Goal: Task Accomplishment & Management: Complete application form

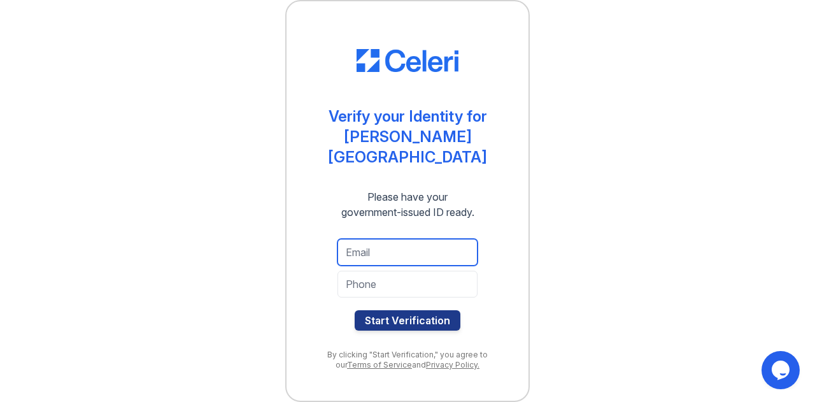
click at [400, 250] on input "email" at bounding box center [407, 252] width 140 height 27
type input "[EMAIL_ADDRESS][DOMAIN_NAME]"
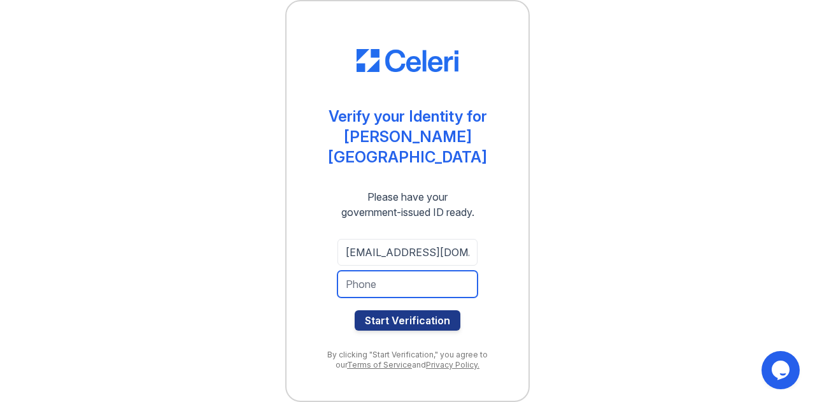
click at [387, 274] on input "tel" at bounding box center [407, 284] width 140 height 27
type input "3016133063"
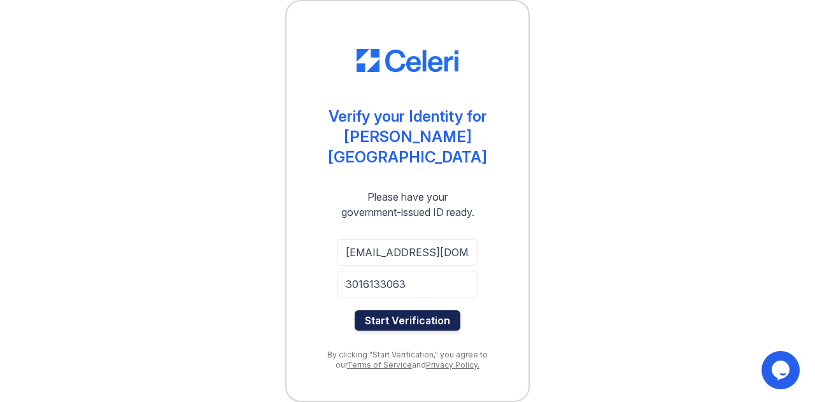
click at [378, 314] on button "Start Verification" at bounding box center [408, 320] width 106 height 20
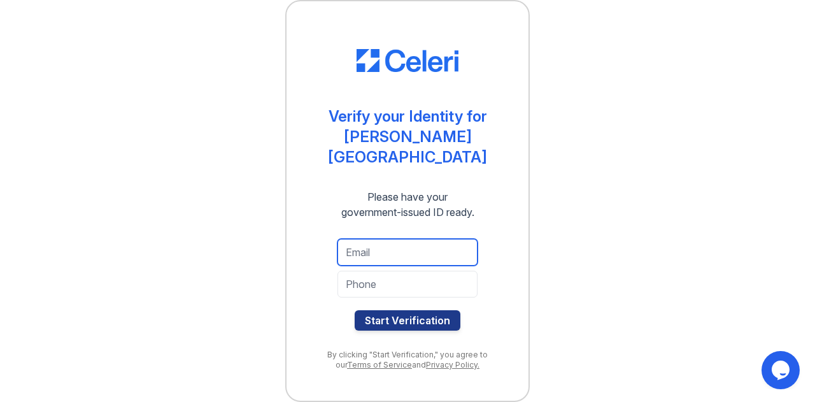
click at [393, 244] on input "email" at bounding box center [407, 252] width 140 height 27
type input "shadiyazafirah@gmail.com"
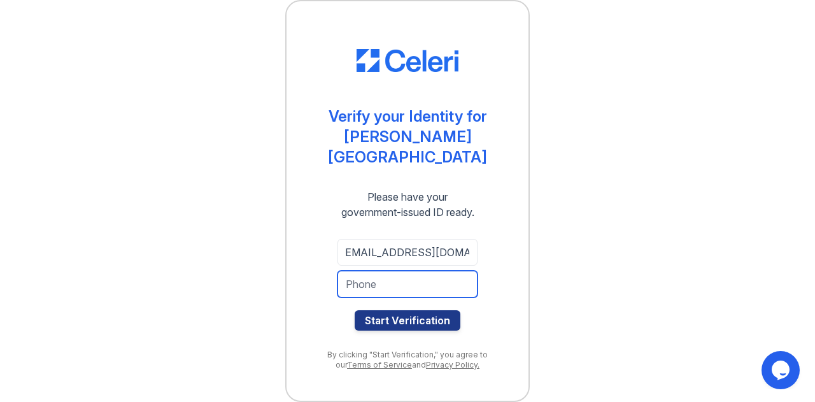
scroll to position [0, 0]
click at [361, 279] on input "tel" at bounding box center [407, 284] width 140 height 27
type input "[PHONE_NUMBER]"
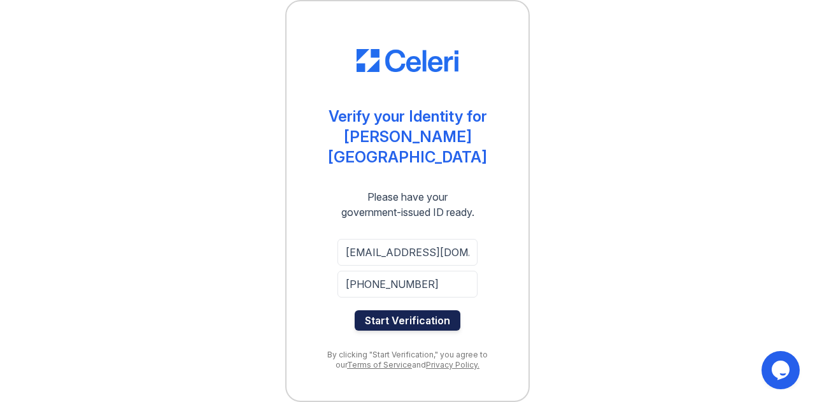
click at [374, 312] on button "Start Verification" at bounding box center [408, 320] width 106 height 20
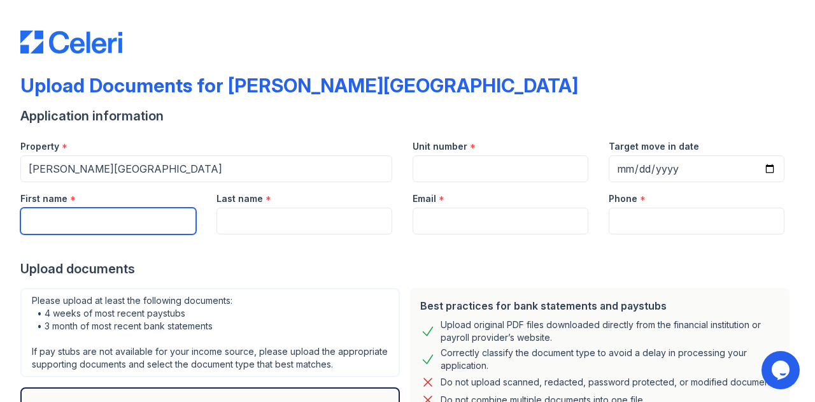
click at [85, 217] on input "First name" at bounding box center [108, 221] width 176 height 27
type input "Shadiya"
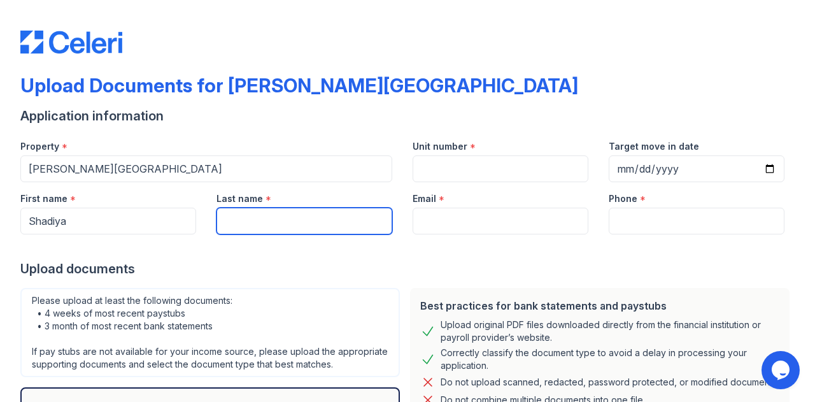
click at [283, 219] on input "Last name" at bounding box center [304, 221] width 176 height 27
type input "[PERSON_NAME]"
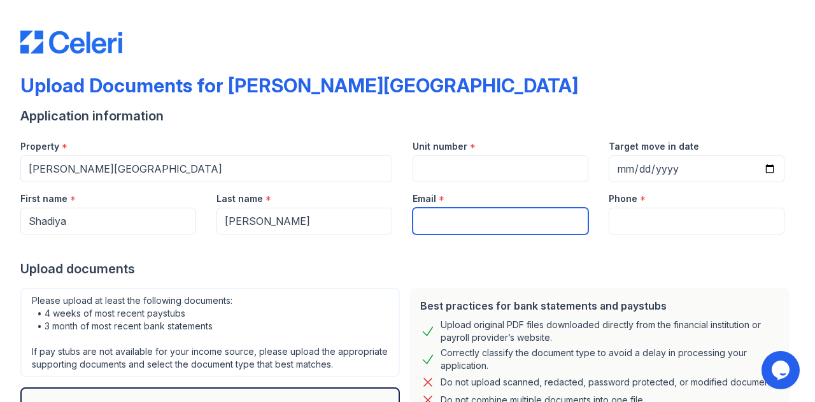
click at [455, 223] on input "Email" at bounding box center [500, 221] width 176 height 27
type input "[EMAIL_ADDRESS][DOMAIN_NAME]"
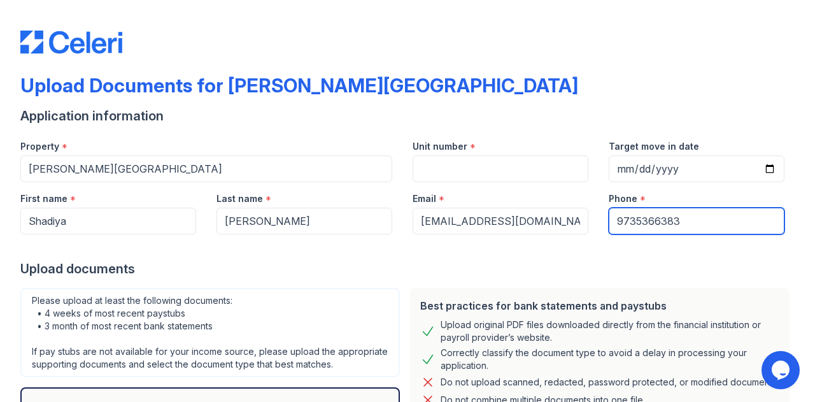
click at [631, 225] on input "9735366383" at bounding box center [697, 221] width 176 height 27
type input "3016133063"
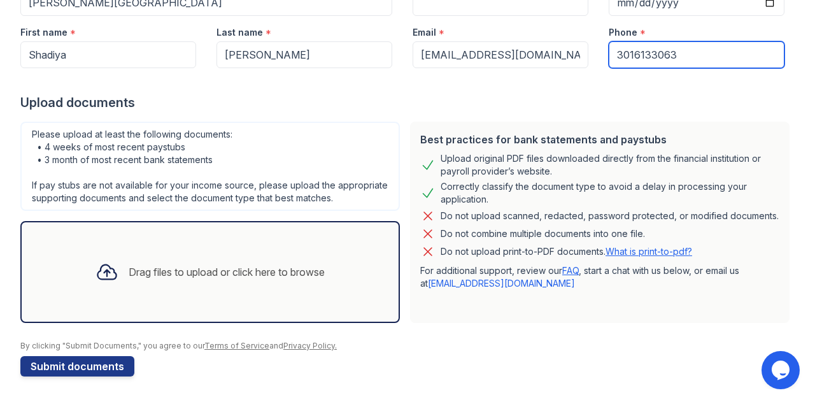
scroll to position [175, 0]
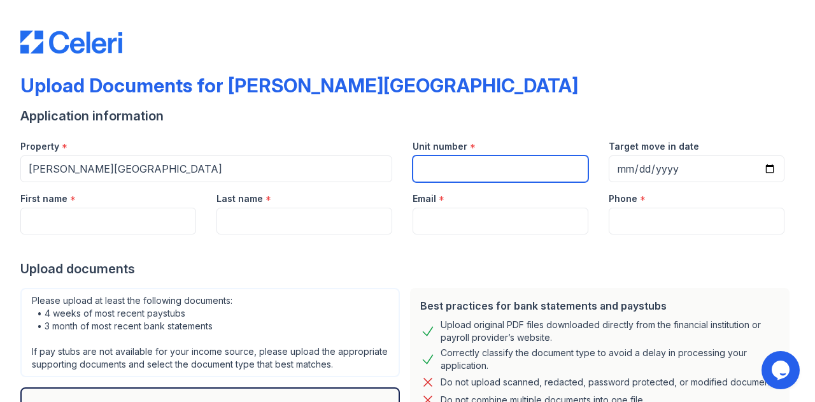
click at [437, 167] on input "Unit number" at bounding box center [500, 168] width 176 height 27
type input "7903-202"
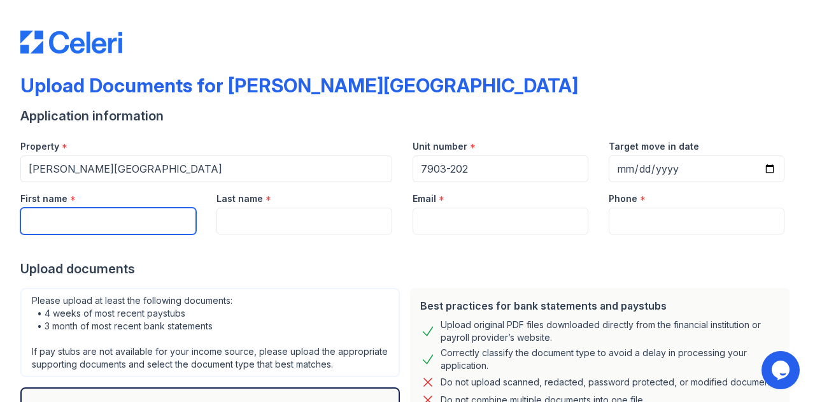
click at [143, 216] on input "First name" at bounding box center [108, 221] width 176 height 27
type input "Shadiya"
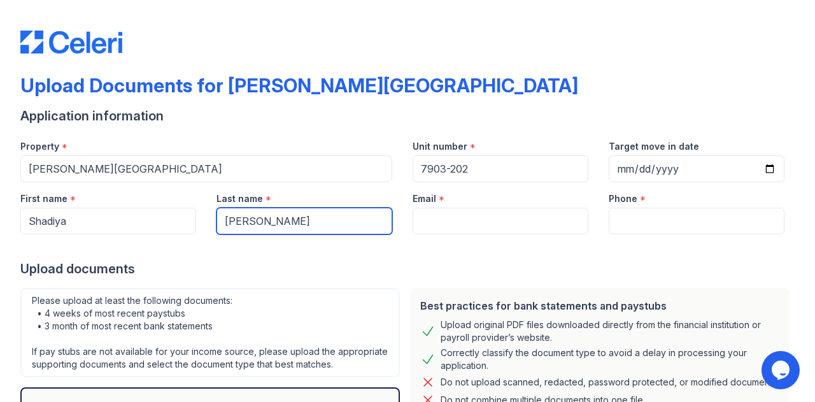
type input "[PERSON_NAME]"
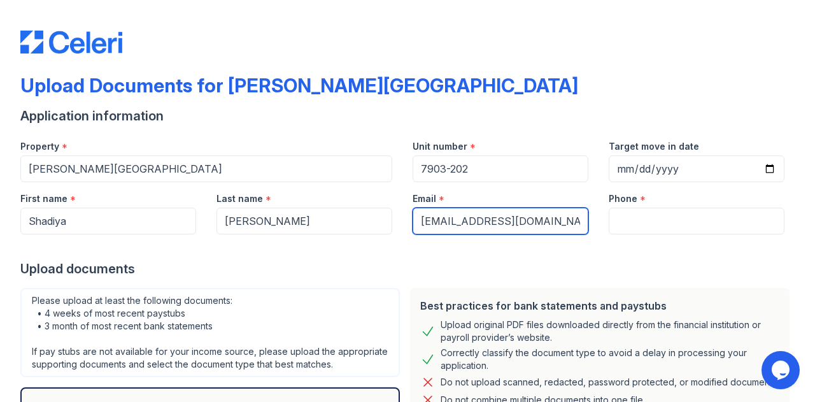
type input "[EMAIL_ADDRESS][DOMAIN_NAME]"
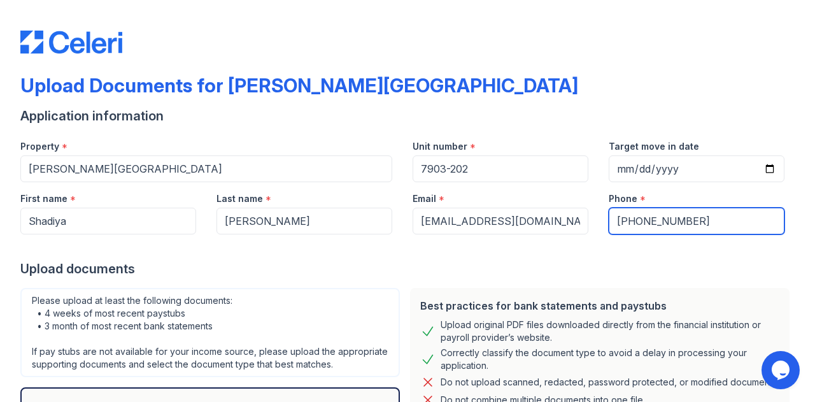
scroll to position [178, 0]
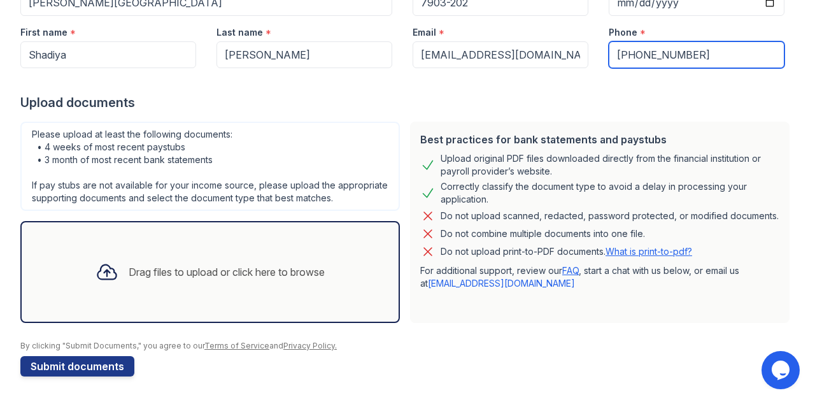
type input "[PHONE_NUMBER]"
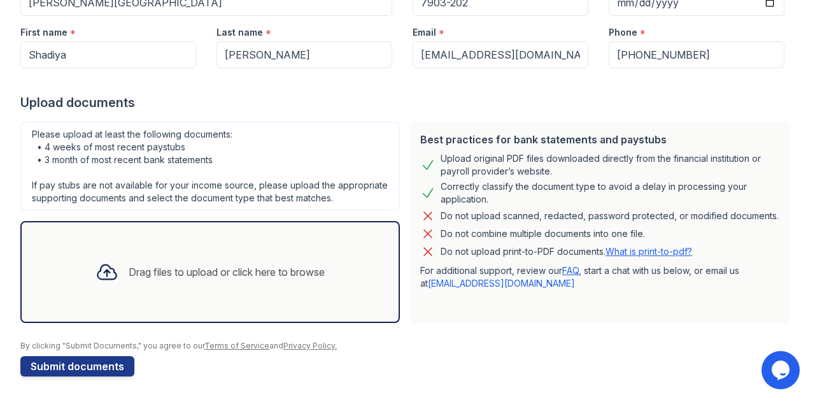
click at [103, 272] on icon at bounding box center [106, 271] width 23 height 23
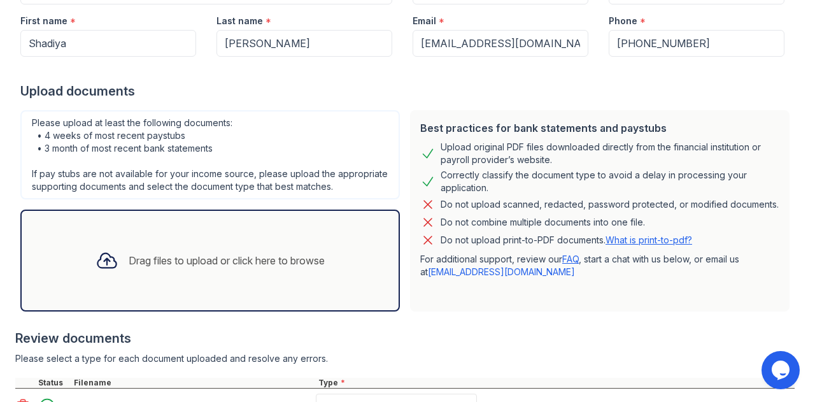
scroll to position [297, 0]
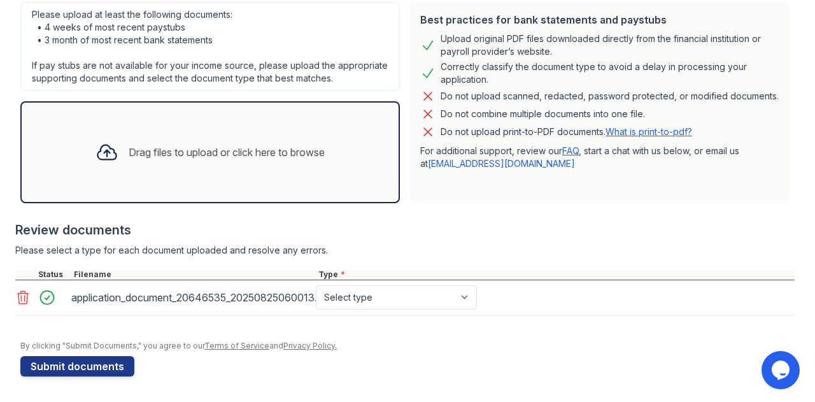
click at [22, 299] on icon at bounding box center [22, 297] width 15 height 15
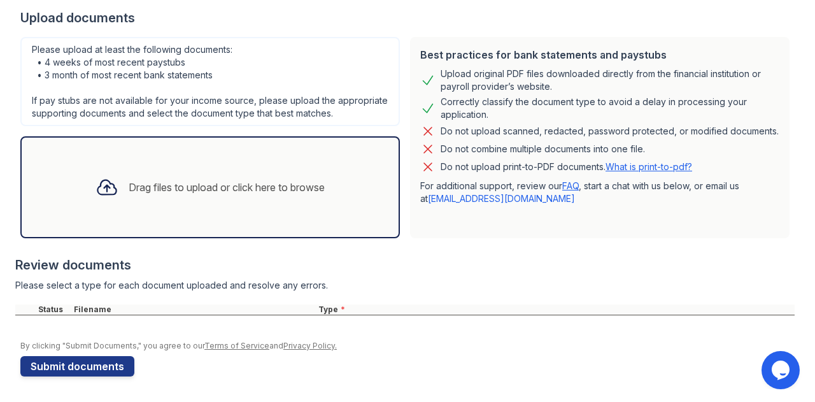
click at [192, 178] on div "Drag files to upload or click here to browse" at bounding box center [210, 186] width 250 height 43
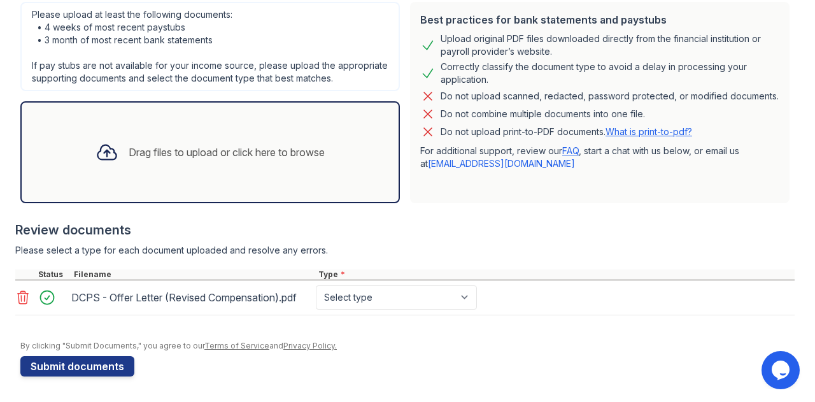
scroll to position [297, 0]
click at [418, 299] on select "Select type Paystub Bank Statement Offer Letter Tax Documents Benefit Award Let…" at bounding box center [396, 297] width 161 height 24
select select "offer_letter"
click at [316, 286] on select "Select type Paystub Bank Statement Offer Letter Tax Documents Benefit Award Let…" at bounding box center [396, 297] width 161 height 24
click at [470, 297] on select "Select type Paystub Bank Statement Offer Letter Tax Documents Benefit Award Let…" at bounding box center [396, 297] width 161 height 24
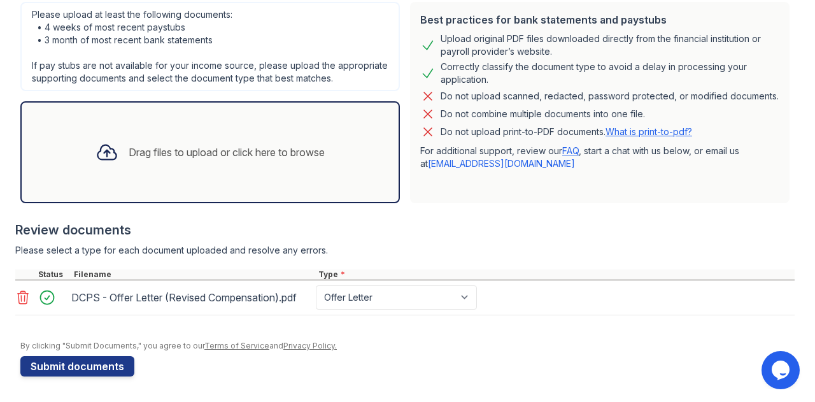
click at [396, 351] on div "By clicking "Submit Documents," you agree to our Terms of Service and Privacy P…" at bounding box center [407, 346] width 774 height 10
click at [71, 370] on button "Submit documents" at bounding box center [77, 366] width 114 height 20
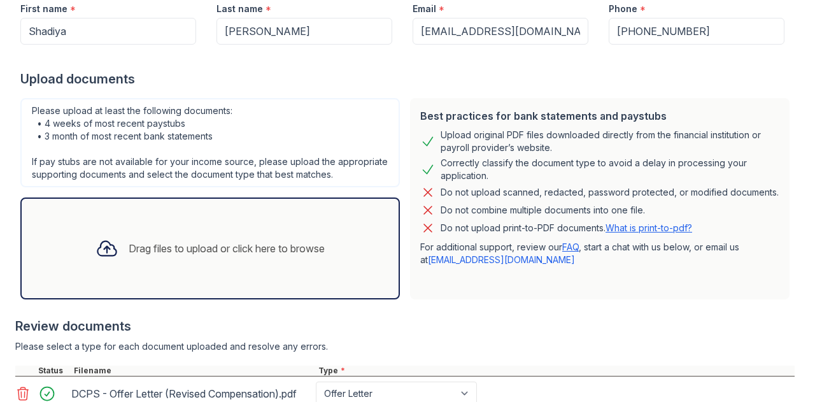
scroll to position [225, 0]
